Goal: Information Seeking & Learning: Learn about a topic

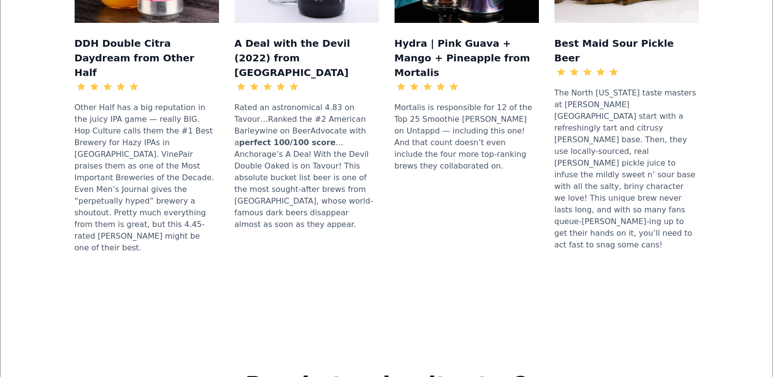
scroll to position [1316, 0]
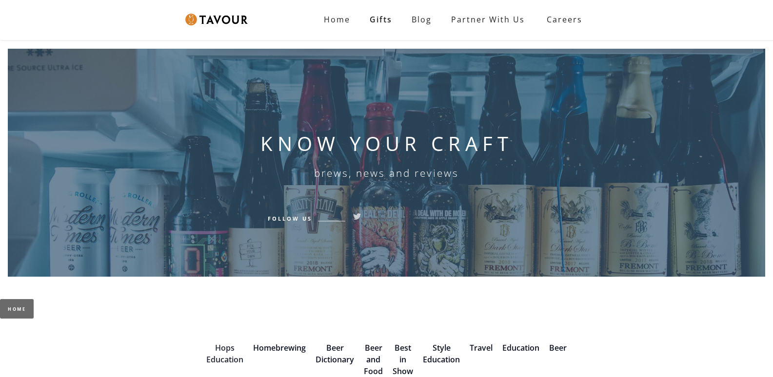
click at [213, 355] on link "Hops Education" at bounding box center [224, 354] width 37 height 22
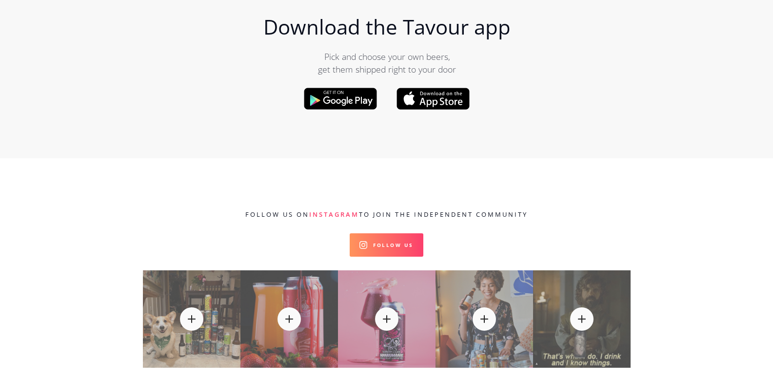
scroll to position [488, 0]
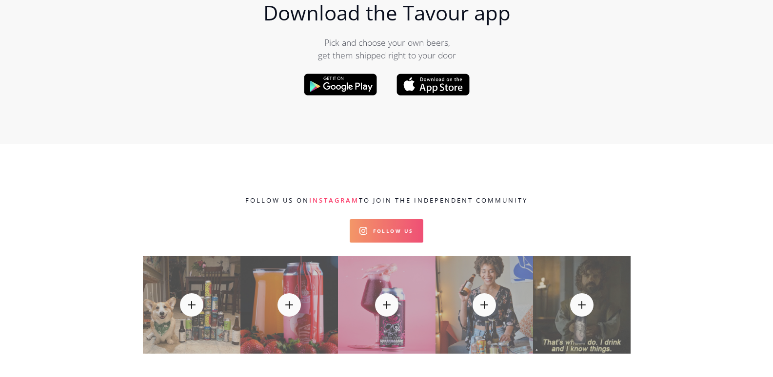
click at [406, 237] on link "Follow Us" at bounding box center [387, 230] width 74 height 23
